Goal: Task Accomplishment & Management: Use online tool/utility

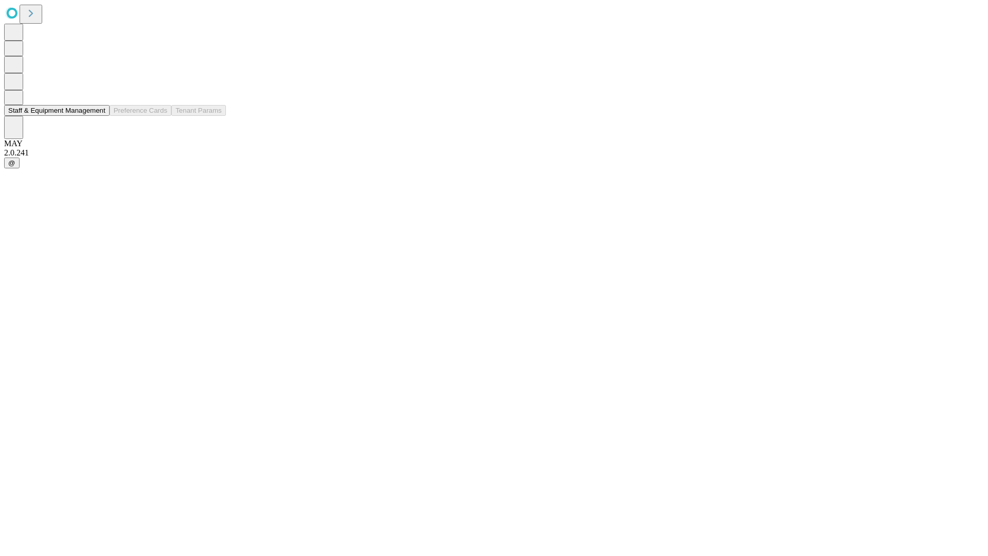
click at [98, 116] on button "Staff & Equipment Management" at bounding box center [56, 110] width 105 height 11
